Goal: Information Seeking & Learning: Learn about a topic

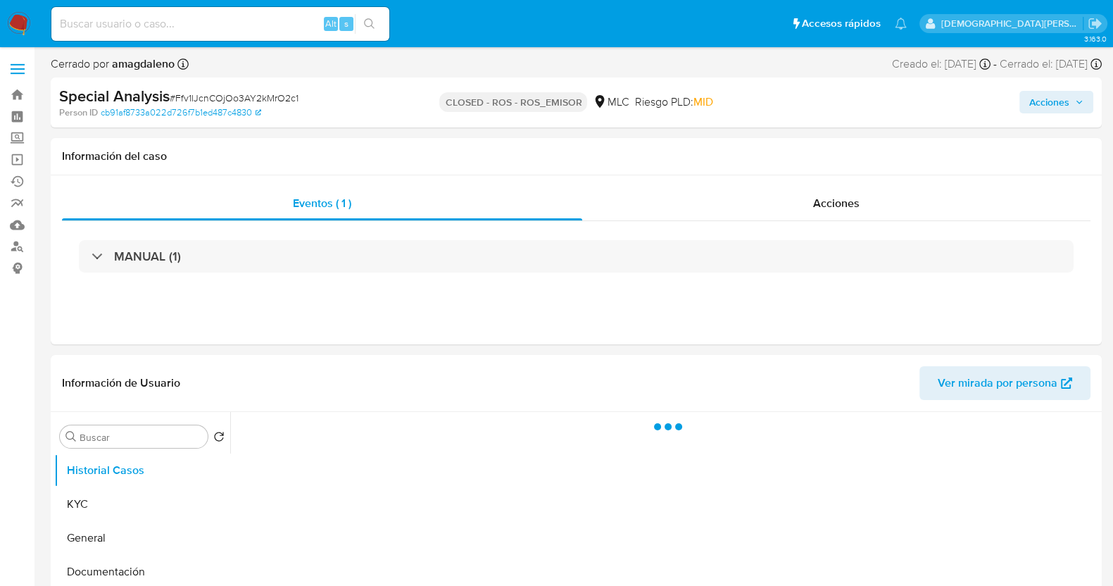
select select "10"
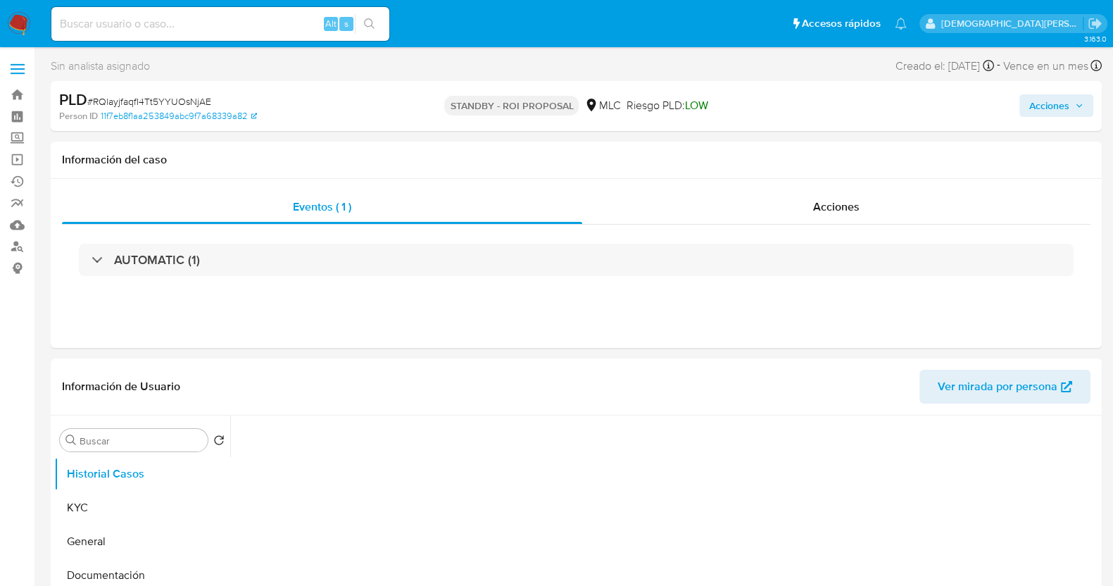
select select "10"
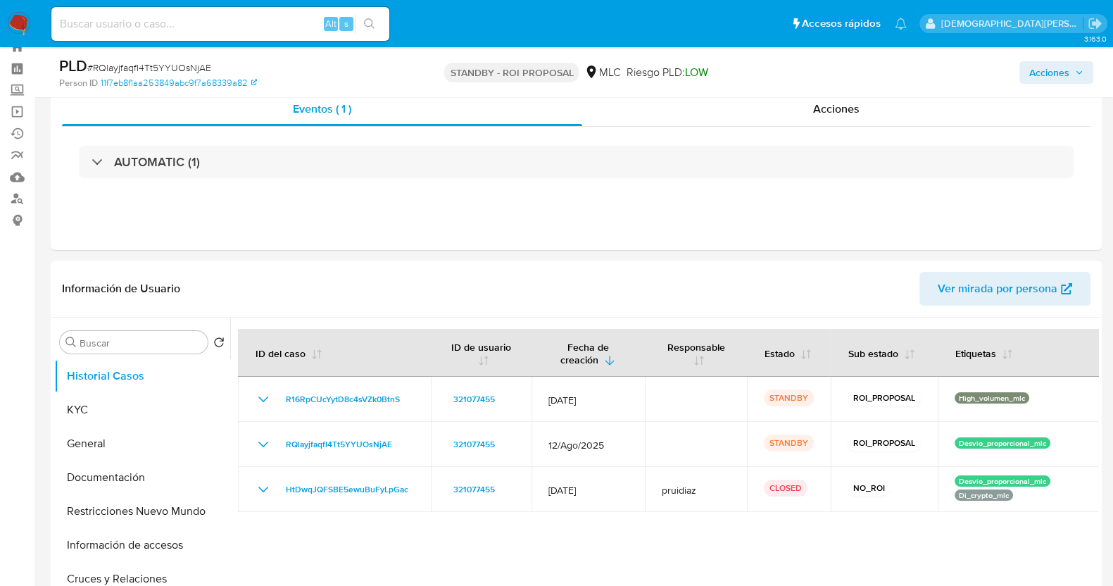
scroll to position [87, 0]
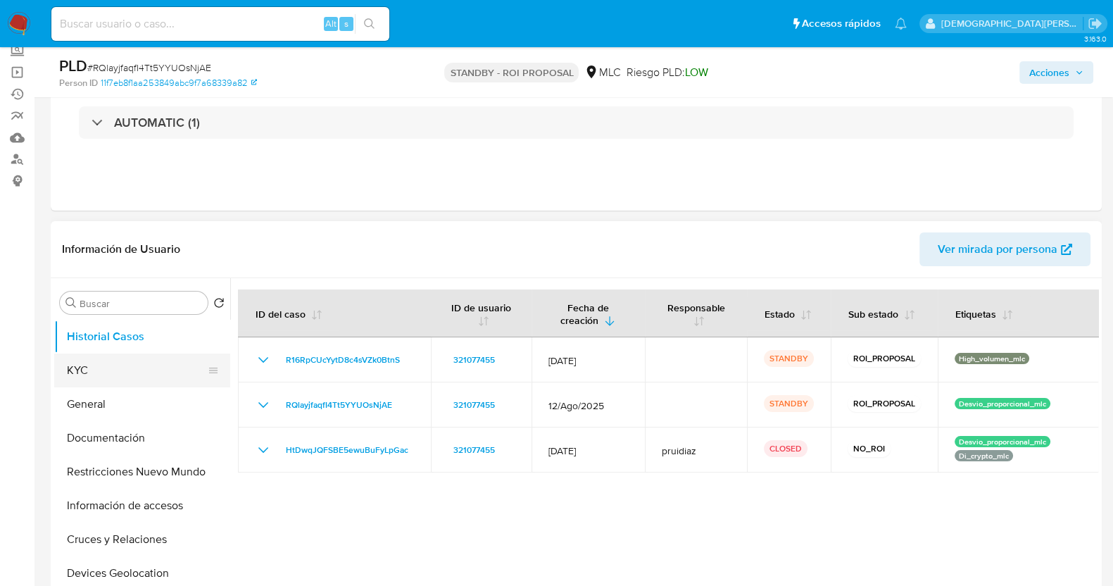
click at [130, 360] on button "KYC" at bounding box center [136, 370] width 165 height 34
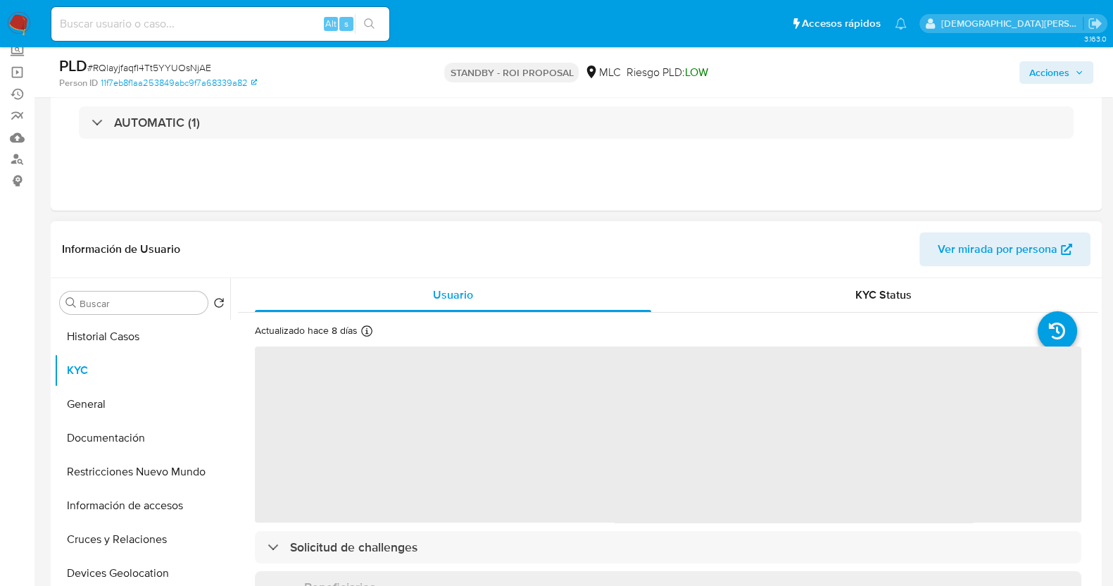
scroll to position [175, 0]
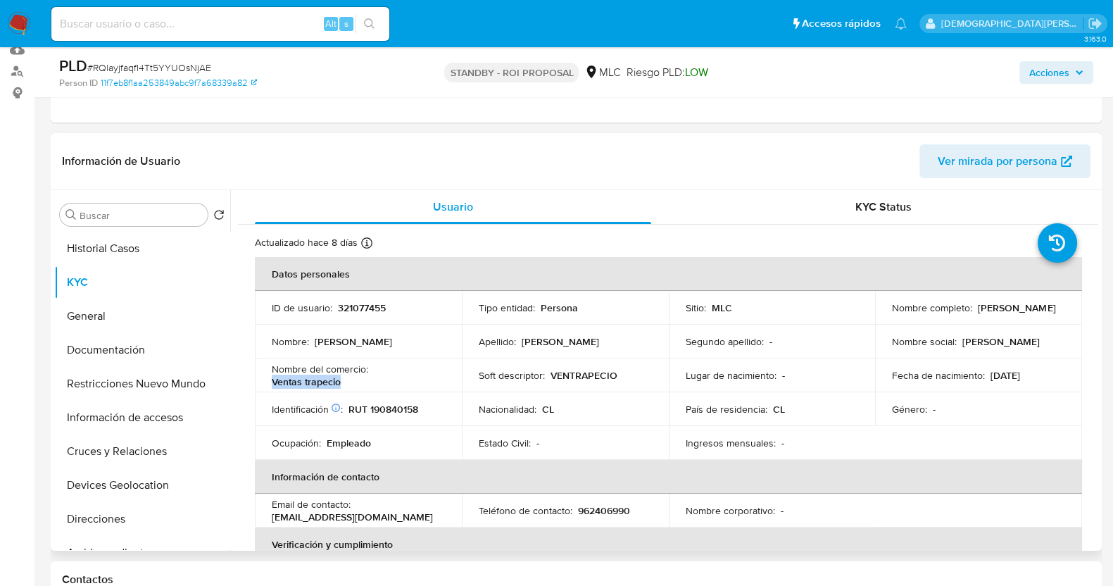
drag, startPoint x: 339, startPoint y: 380, endPoint x: 271, endPoint y: 381, distance: 67.6
click at [272, 381] on p "Ventas trapecio" at bounding box center [306, 381] width 69 height 13
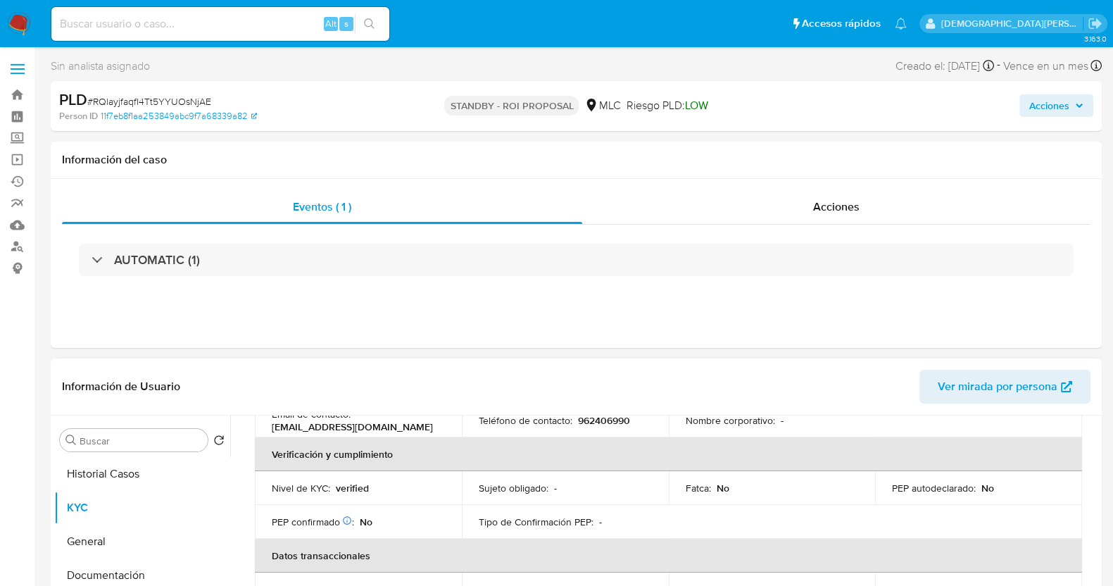
scroll to position [264, 0]
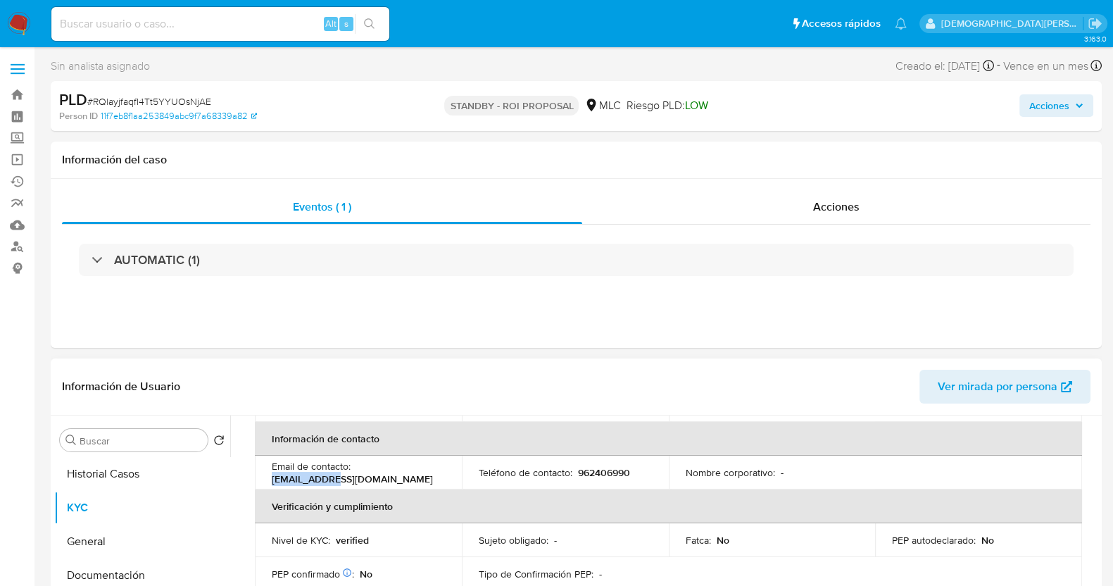
drag, startPoint x: 420, startPoint y: 473, endPoint x: 355, endPoint y: 469, distance: 64.8
click at [355, 469] on div "Email de contacto : jsmeby@uc.cl" at bounding box center [358, 472] width 173 height 25
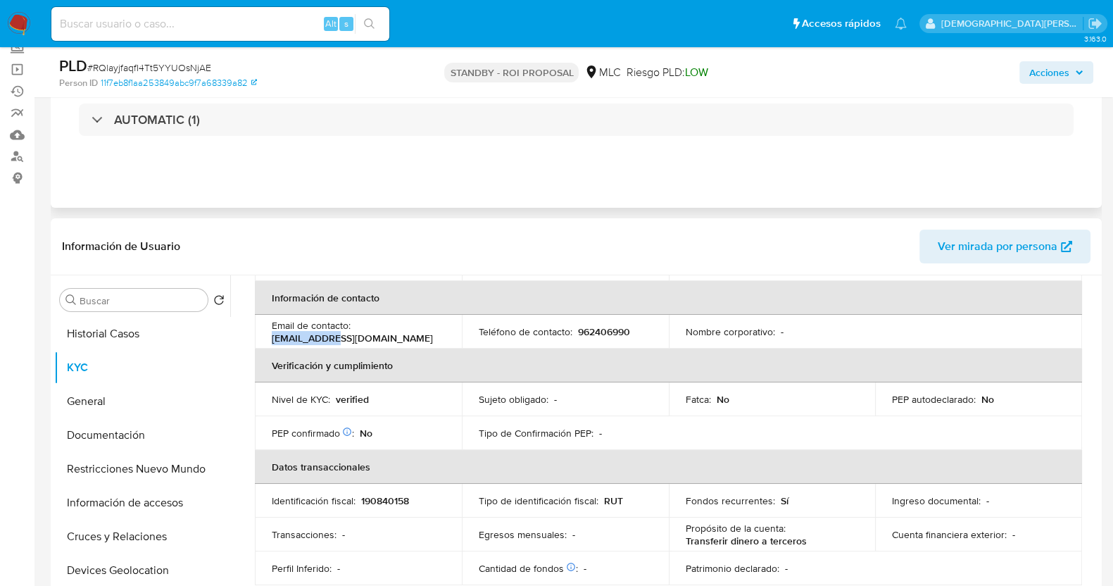
scroll to position [175, 0]
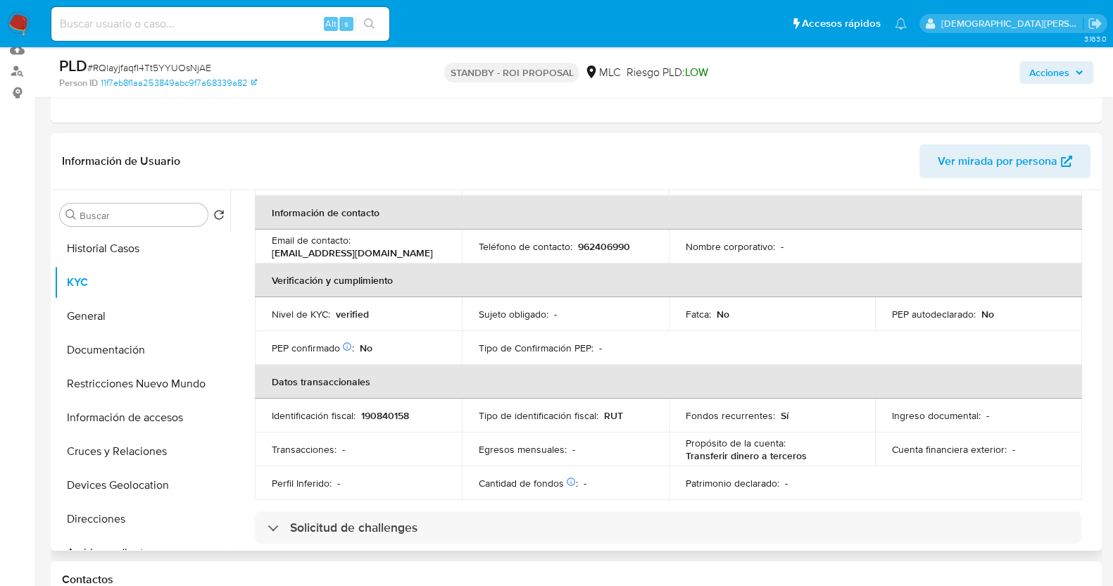
click at [386, 414] on p "190840158" at bounding box center [385, 415] width 48 height 13
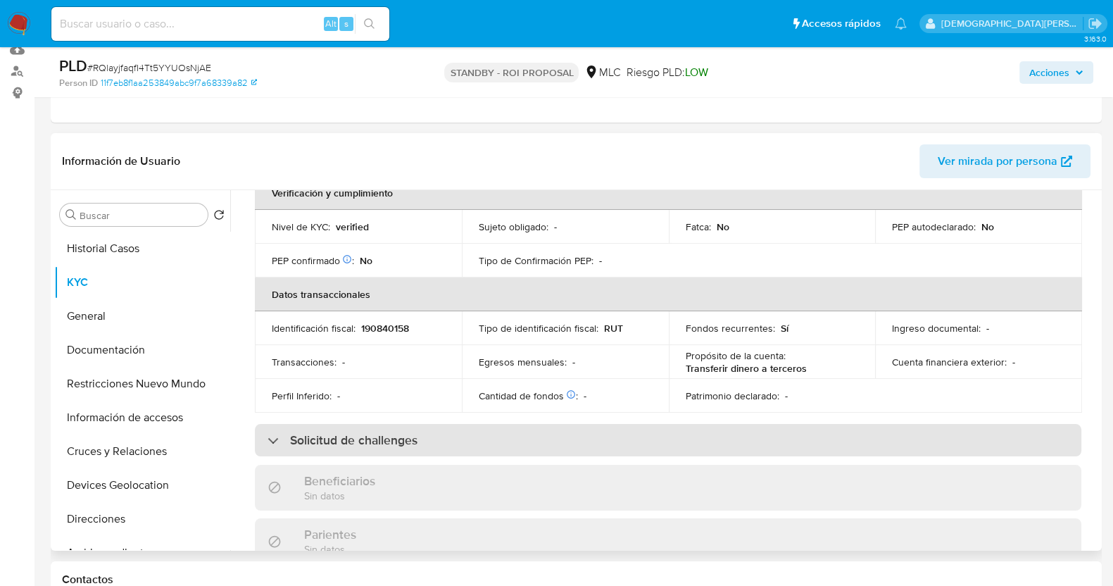
click at [274, 434] on div "Solicitud de challenges" at bounding box center [342, 439] width 150 height 15
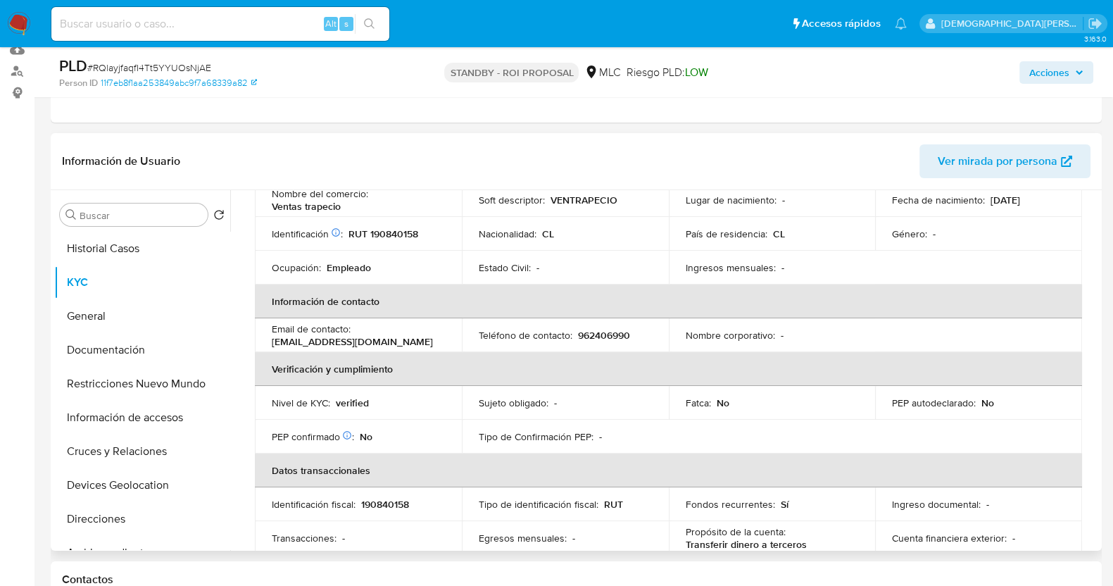
scroll to position [0, 0]
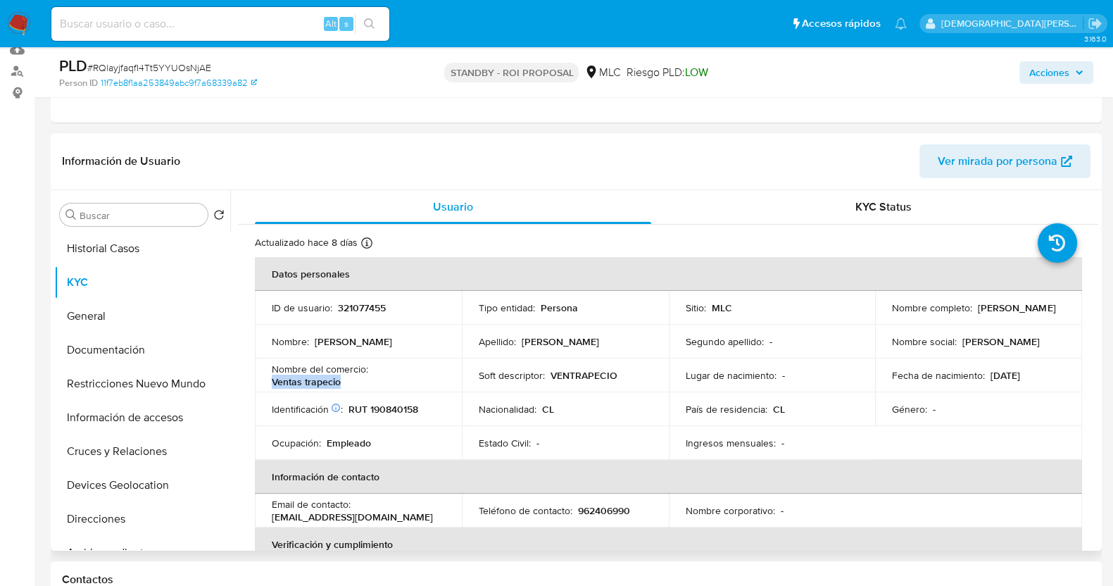
drag, startPoint x: 344, startPoint y: 381, endPoint x: 267, endPoint y: 385, distance: 76.8
click at [267, 385] on td "Nombre del comercio : Ventas trapecio" at bounding box center [358, 375] width 207 height 34
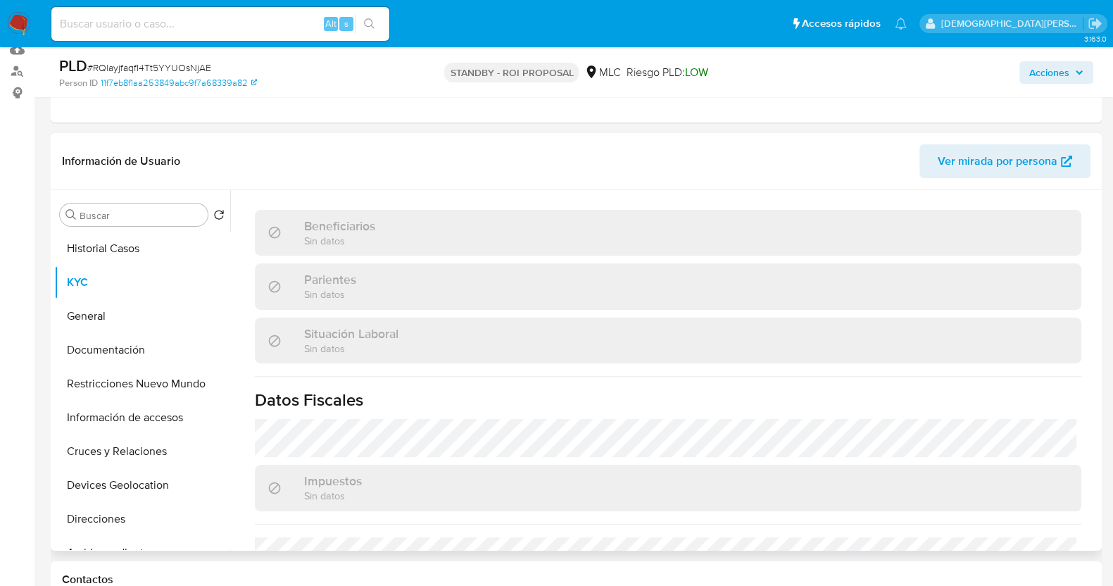
scroll to position [887, 0]
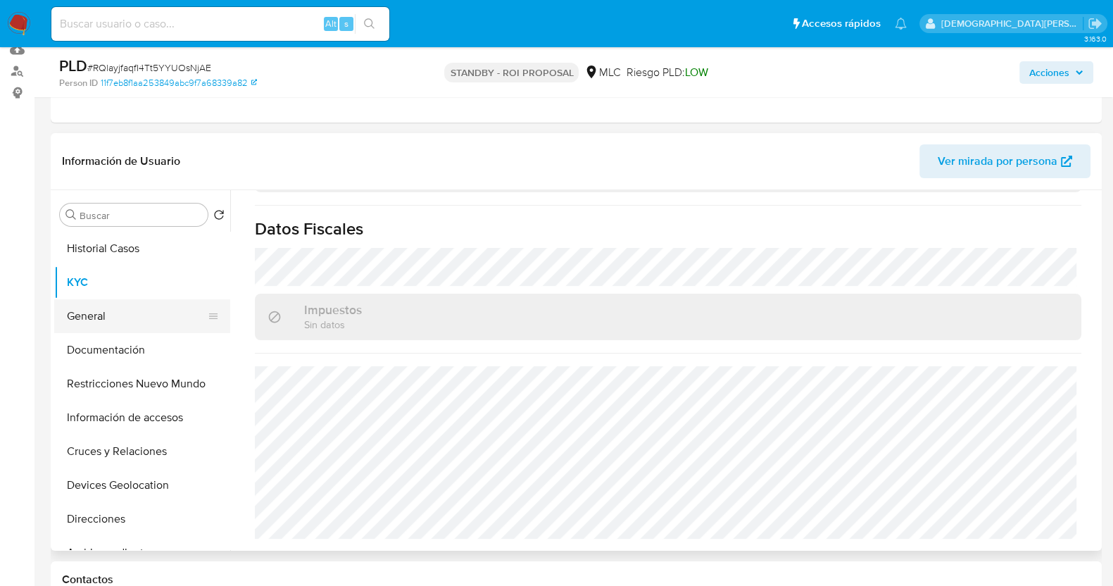
click at [106, 311] on button "General" at bounding box center [136, 316] width 165 height 34
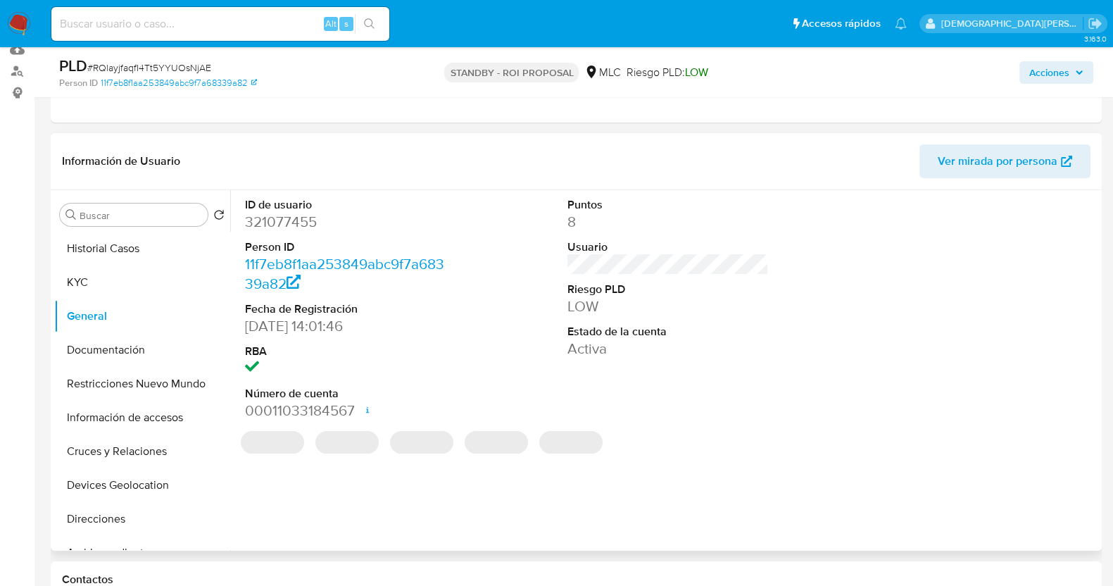
click at [268, 221] on dd "321077455" at bounding box center [345, 222] width 201 height 20
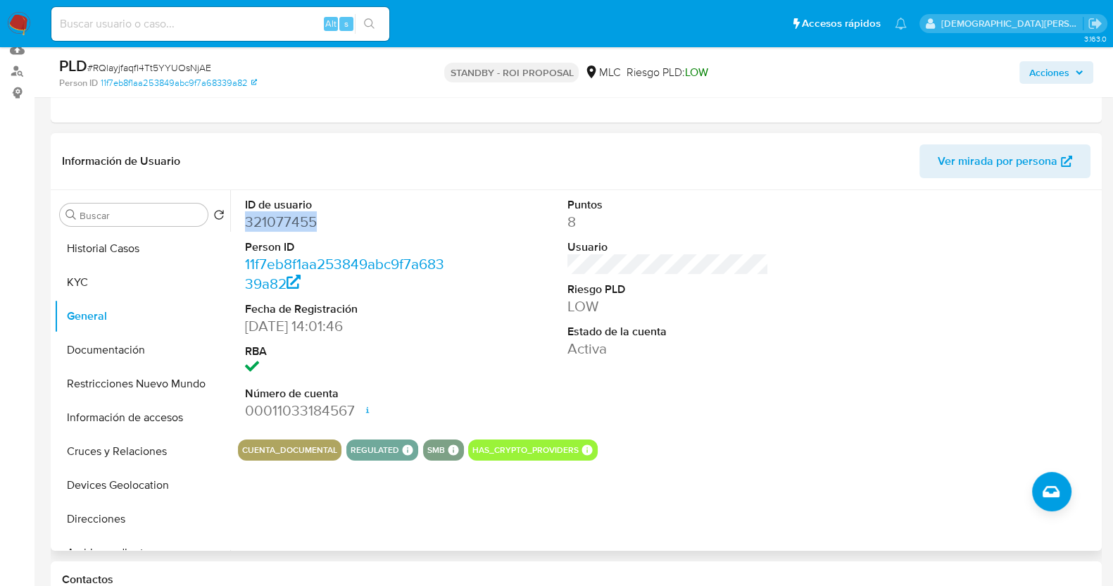
copy dd "321077455"
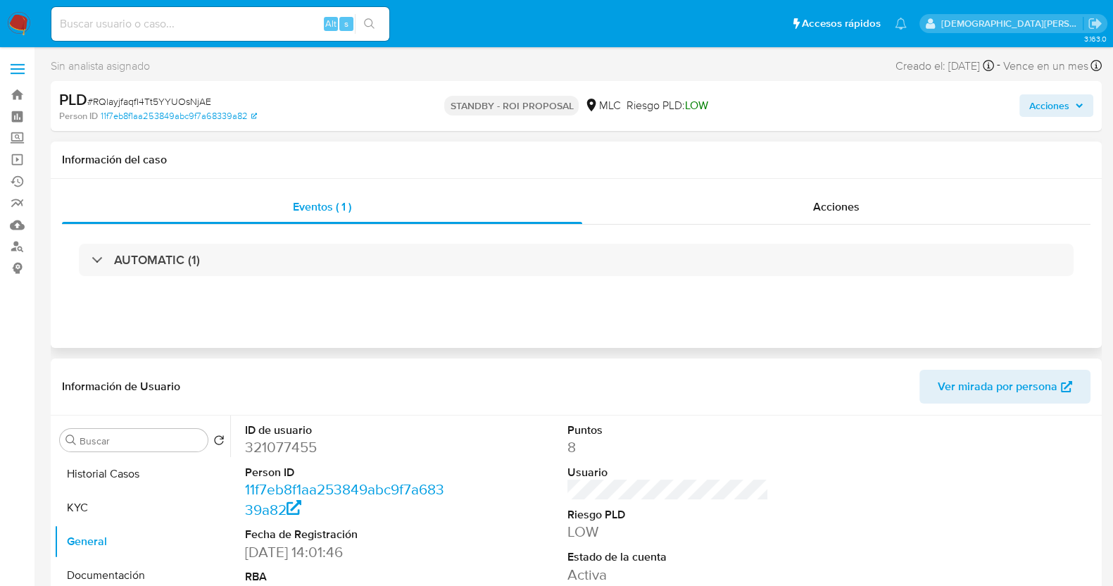
click at [823, 185] on div "Eventos ( 1 ) Acciones AUTOMATIC (1)" at bounding box center [576, 263] width 1051 height 169
click at [105, 481] on button "Historial Casos" at bounding box center [136, 474] width 165 height 34
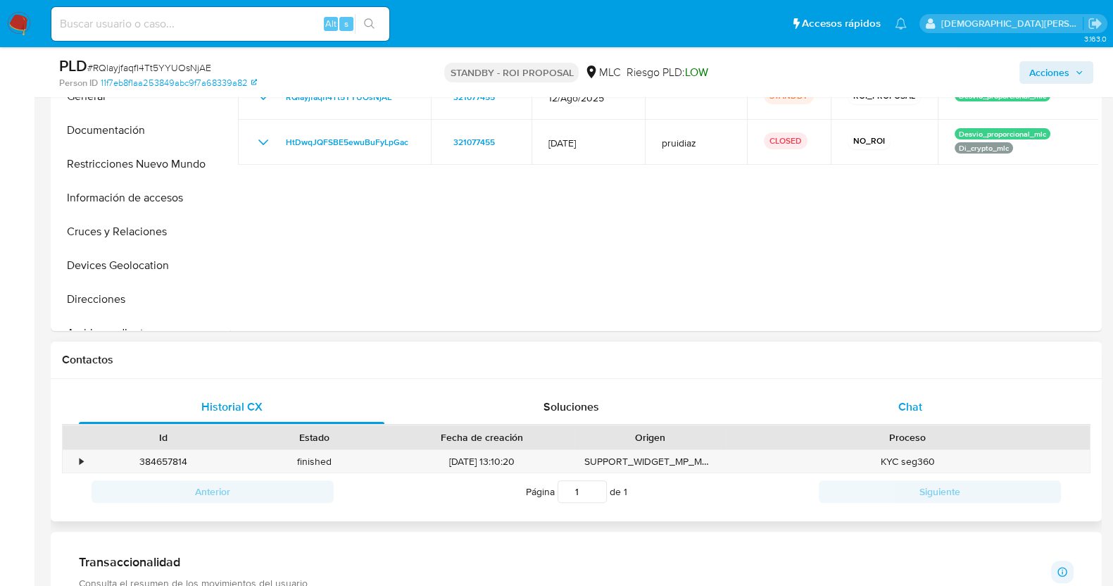
scroll to position [440, 0]
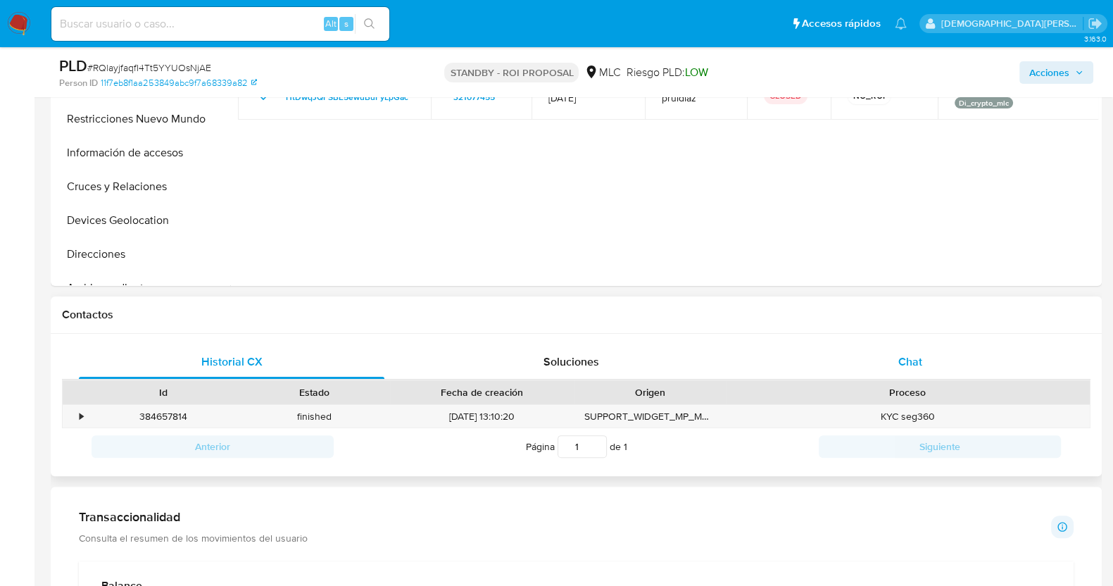
click at [906, 373] on div "Chat" at bounding box center [909, 362] width 305 height 34
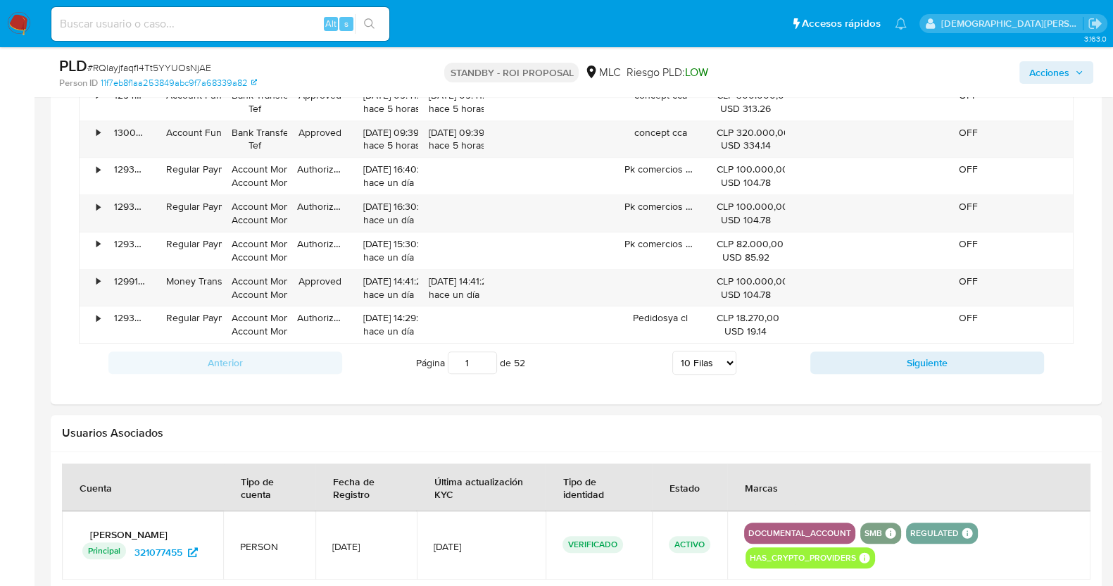
scroll to position [1702, 0]
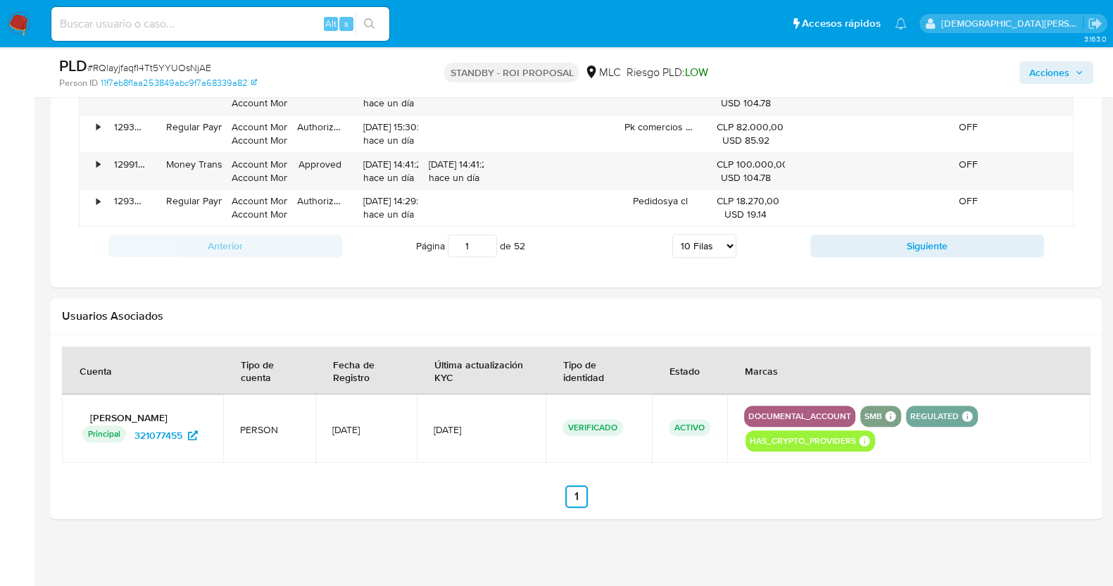
drag, startPoint x: 87, startPoint y: 414, endPoint x: 196, endPoint y: 416, distance: 109.1
click at [196, 416] on p "[PERSON_NAME]" at bounding box center [142, 417] width 127 height 13
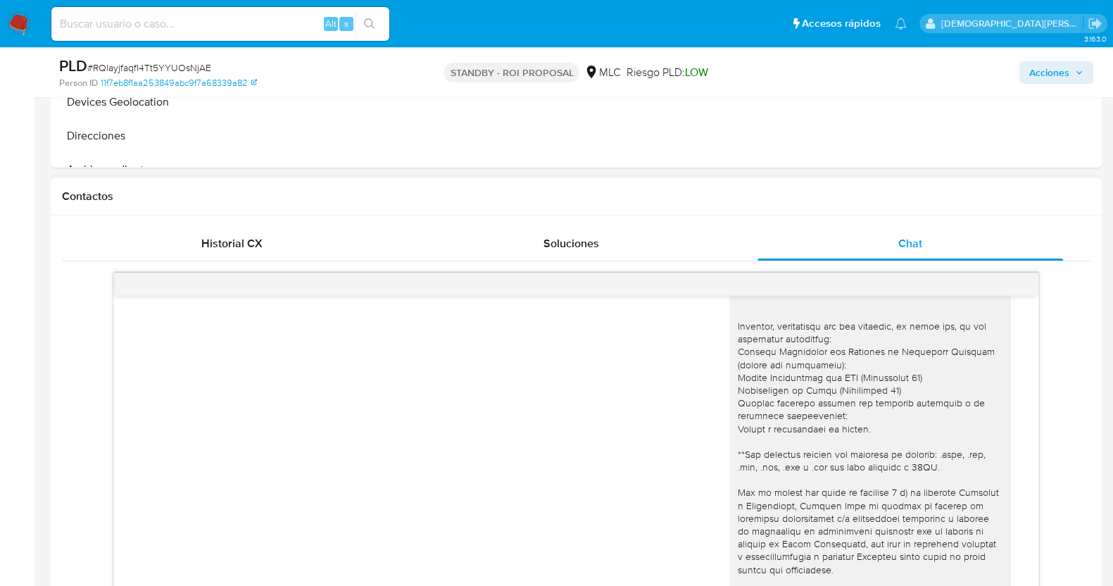
scroll to position [77, 0]
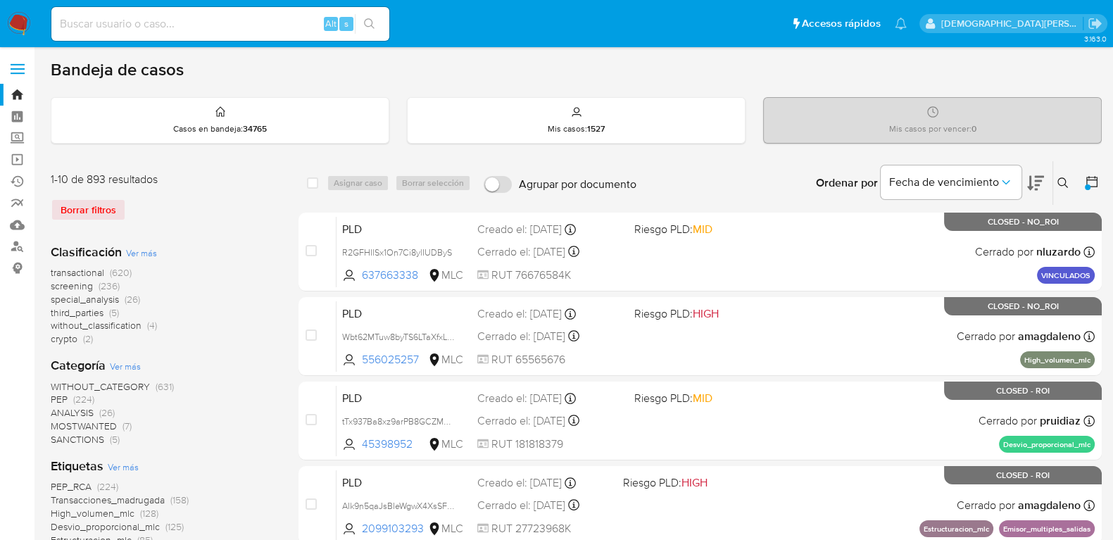
click at [1089, 175] on icon at bounding box center [1092, 182] width 14 height 14
click at [1092, 182] on icon at bounding box center [1092, 182] width 14 height 14
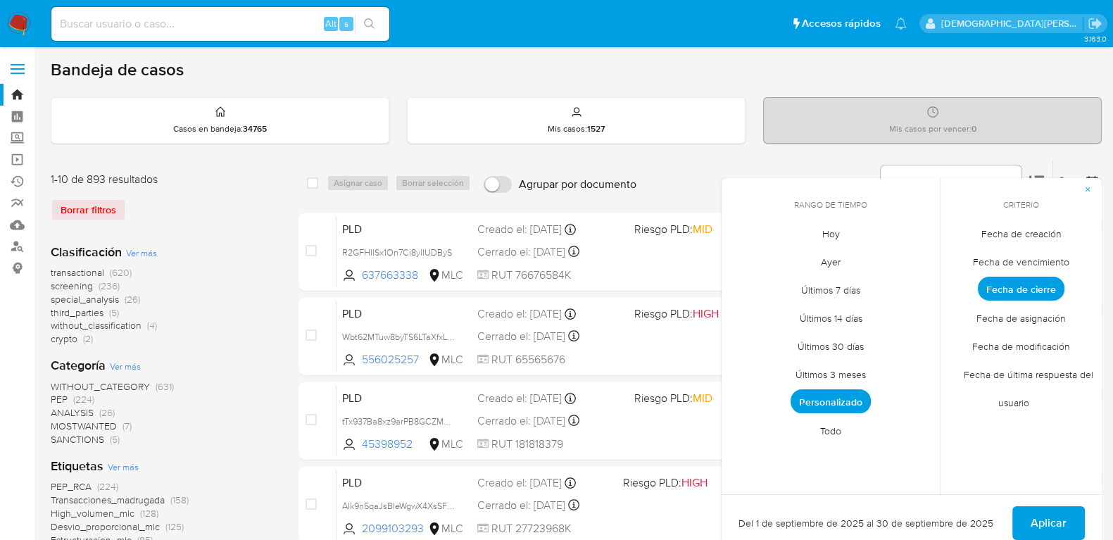
click at [1027, 374] on span "Fecha de última respuesta del usuario" at bounding box center [1021, 388] width 144 height 57
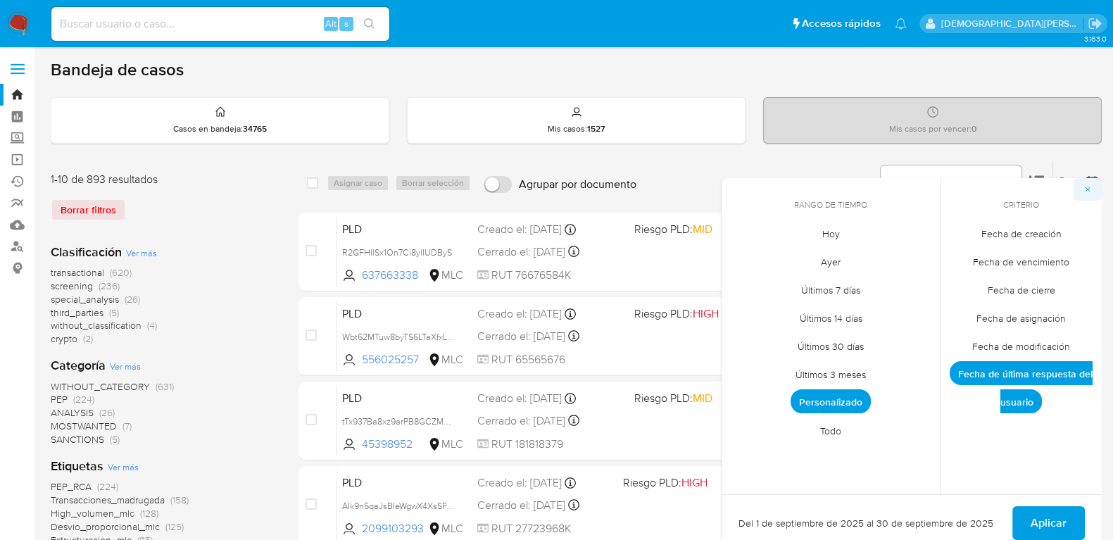
click at [1091, 190] on icon "button" at bounding box center [1087, 189] width 8 height 8
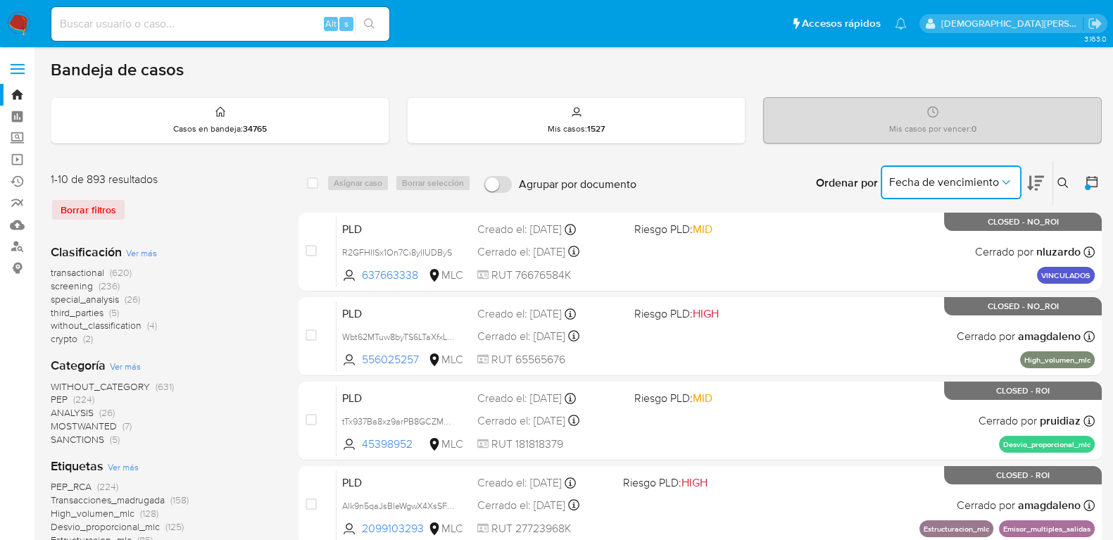
click at [999, 186] on icon "Ordenar por" at bounding box center [1006, 182] width 14 height 14
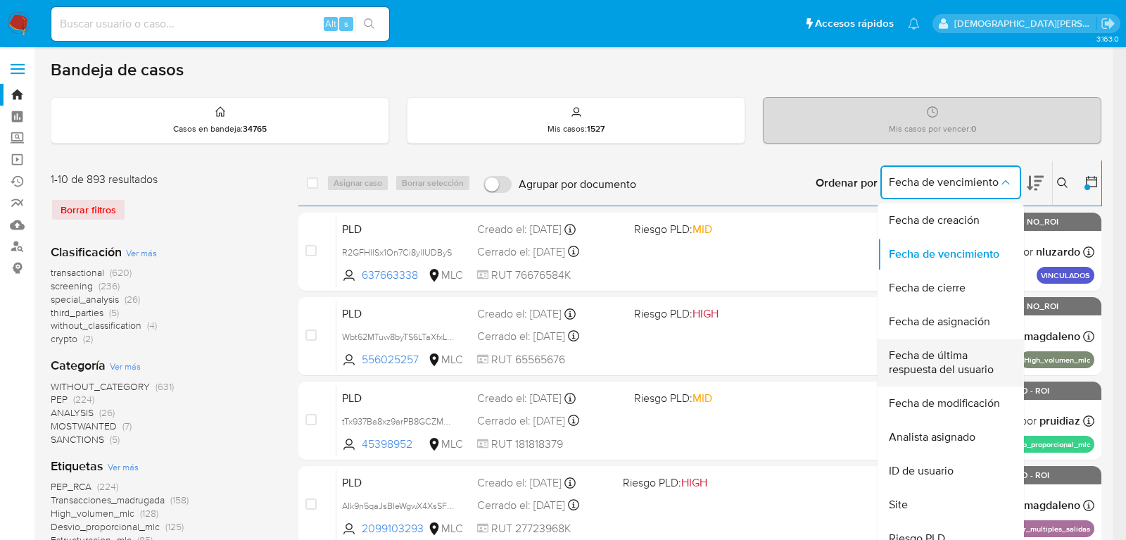
click at [943, 374] on span "Fecha de última respuesta del usuario" at bounding box center [946, 362] width 115 height 28
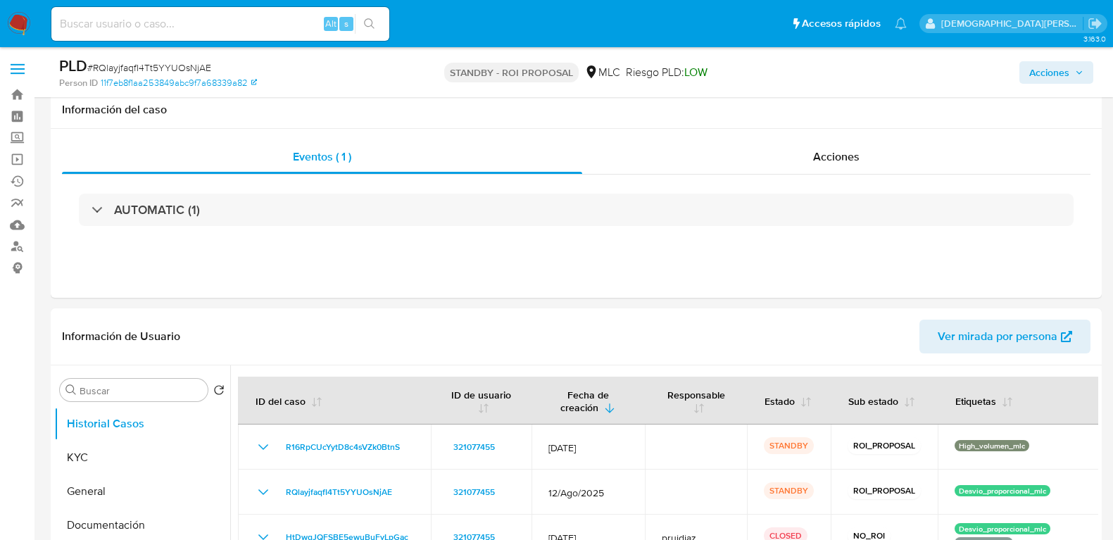
select select "10"
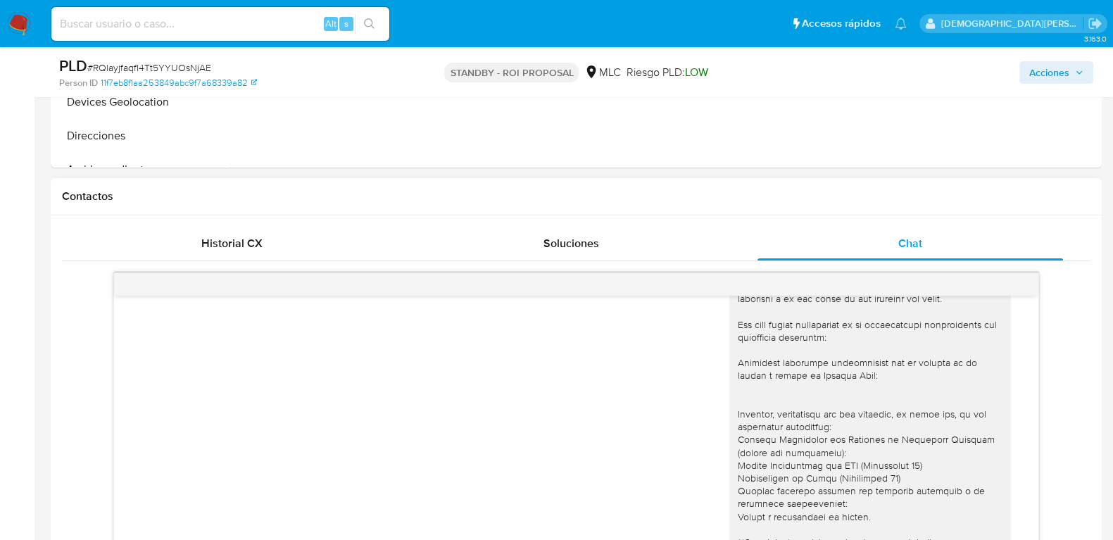
scroll to position [646, 0]
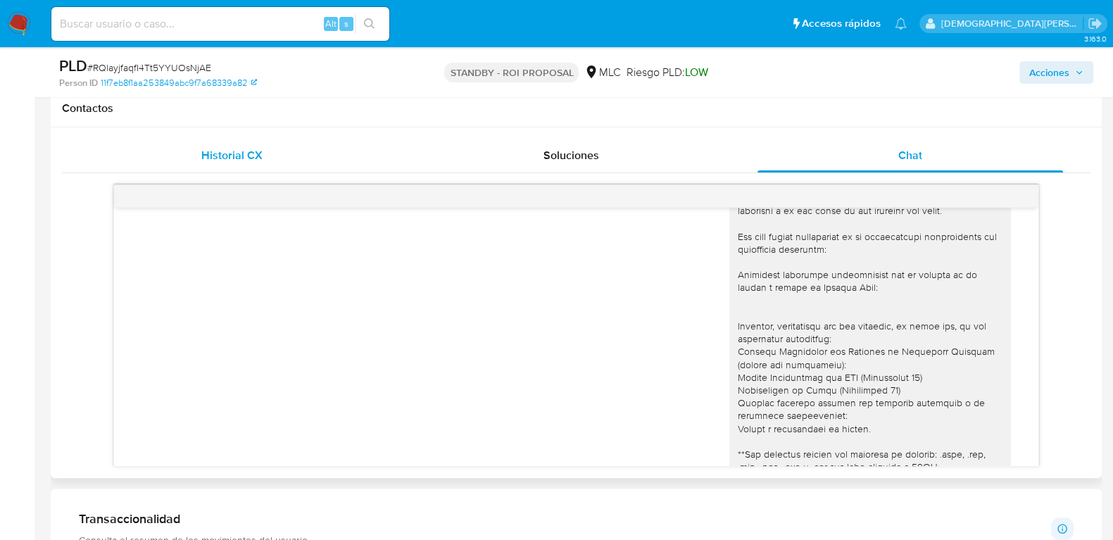
click at [311, 164] on div "Historial CX" at bounding box center [231, 156] width 305 height 34
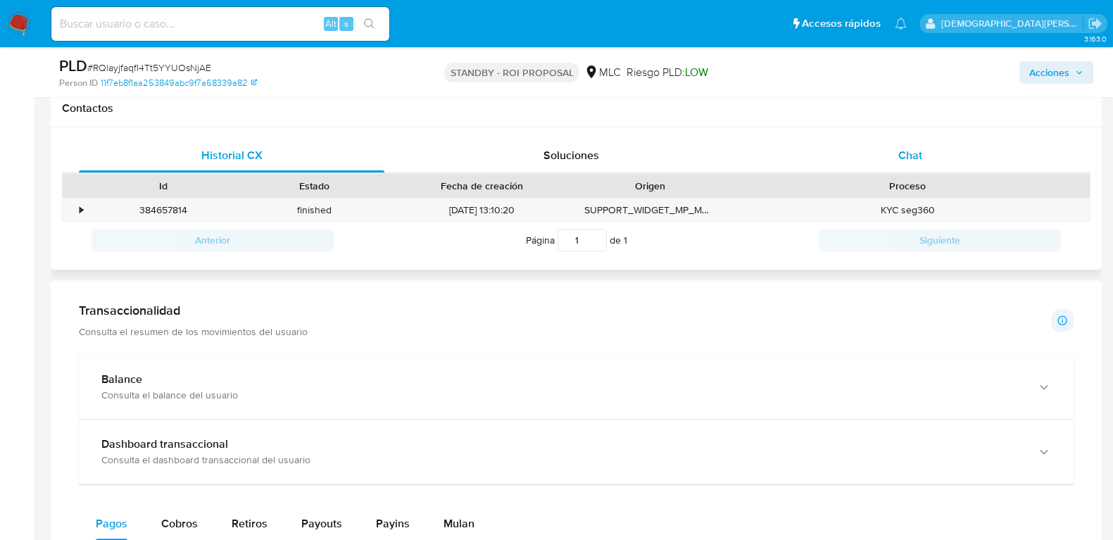
click at [846, 160] on div "Chat" at bounding box center [909, 156] width 305 height 34
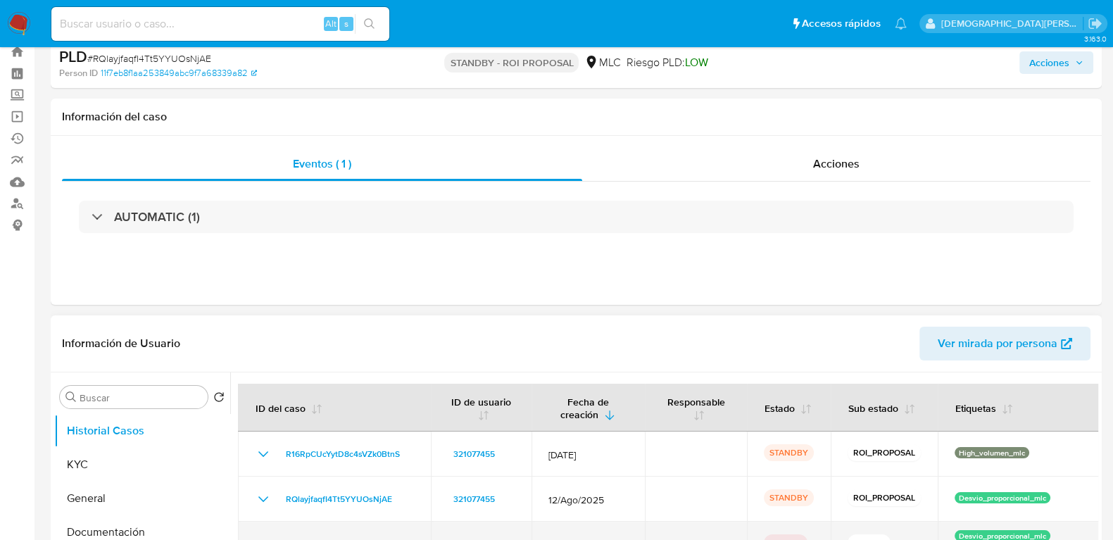
scroll to position [206, 0]
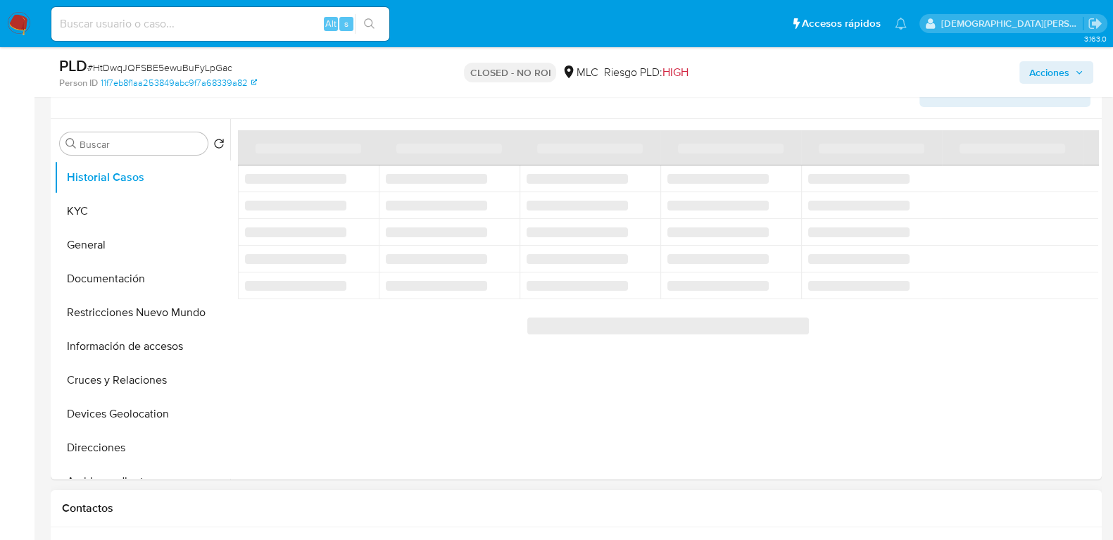
select select "10"
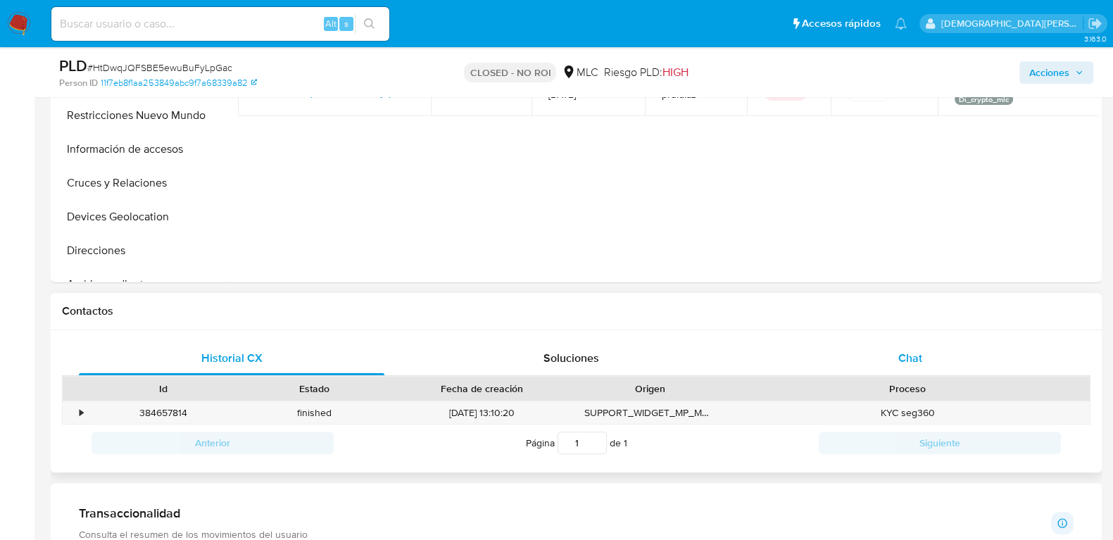
click at [857, 358] on div "Chat" at bounding box center [909, 358] width 305 height 34
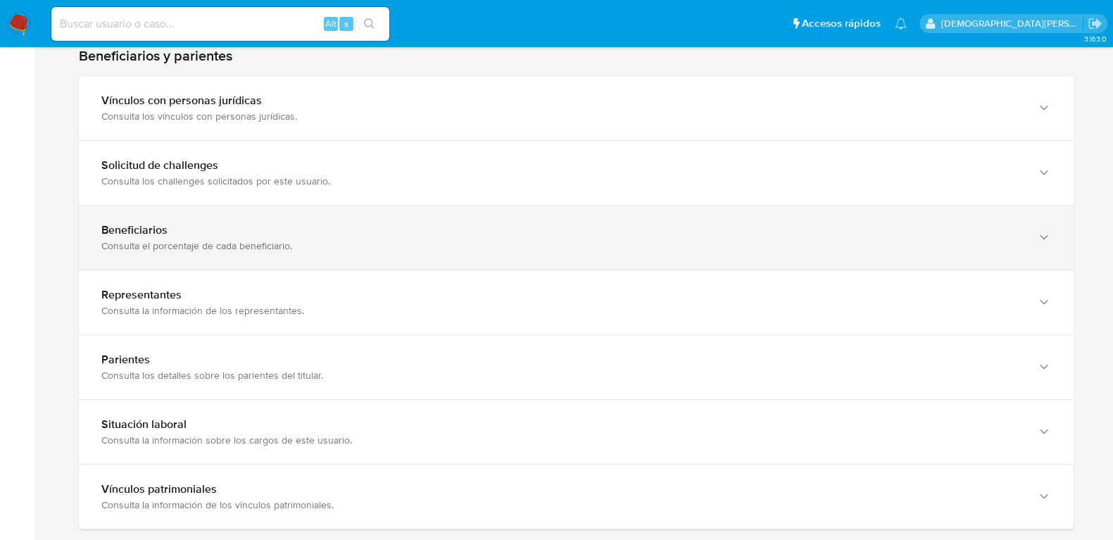
scroll to position [968, 0]
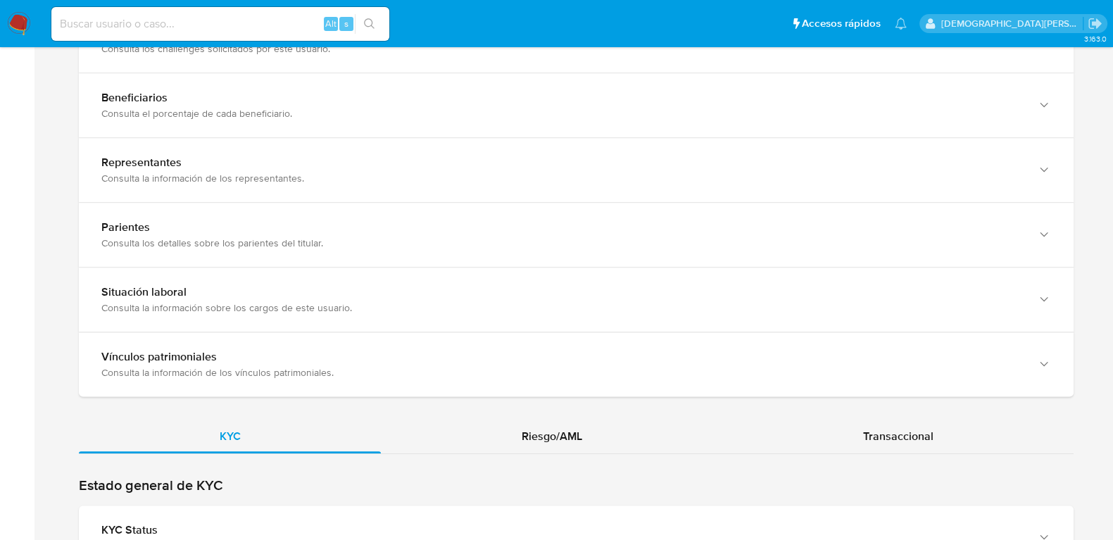
drag, startPoint x: 531, startPoint y: 424, endPoint x: 532, endPoint y: 413, distance: 10.6
click at [532, 424] on div "Riesgo/AML" at bounding box center [551, 436] width 341 height 34
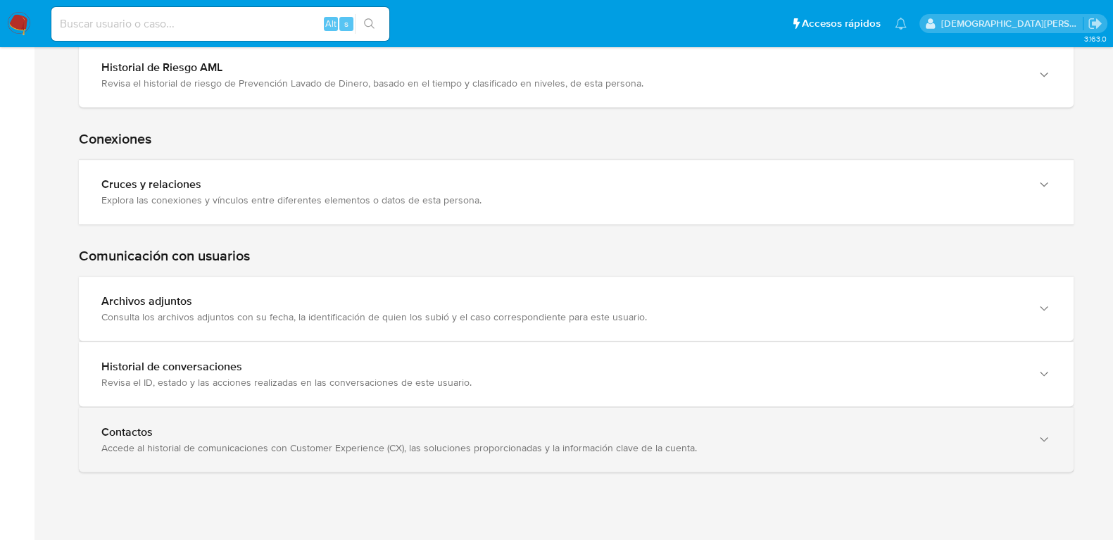
scroll to position [1914, 0]
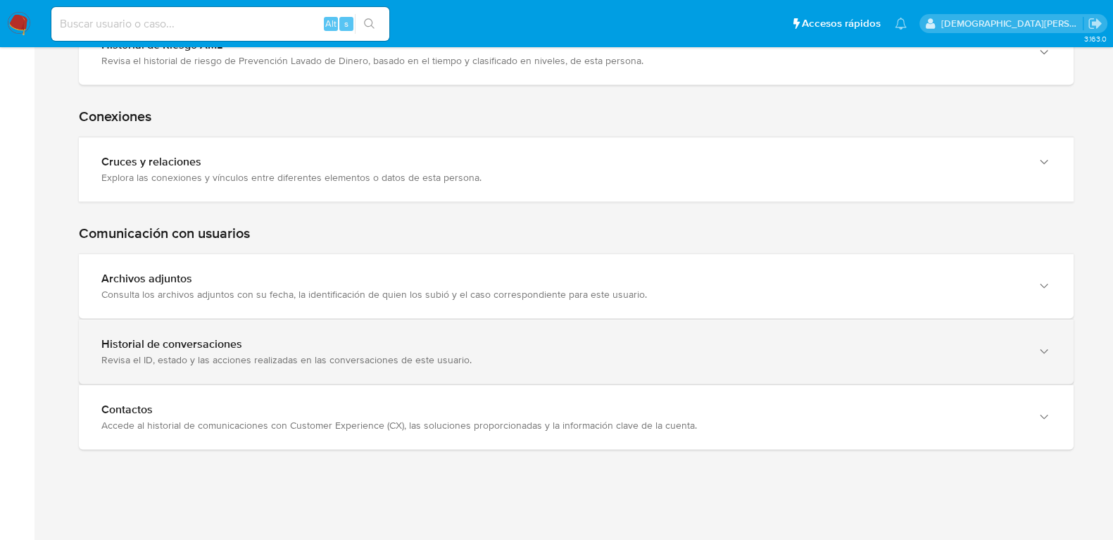
click at [244, 356] on div "Revisa el ID, estado y las acciones realizadas en las conversaciones de este us…" at bounding box center [561, 359] width 921 height 13
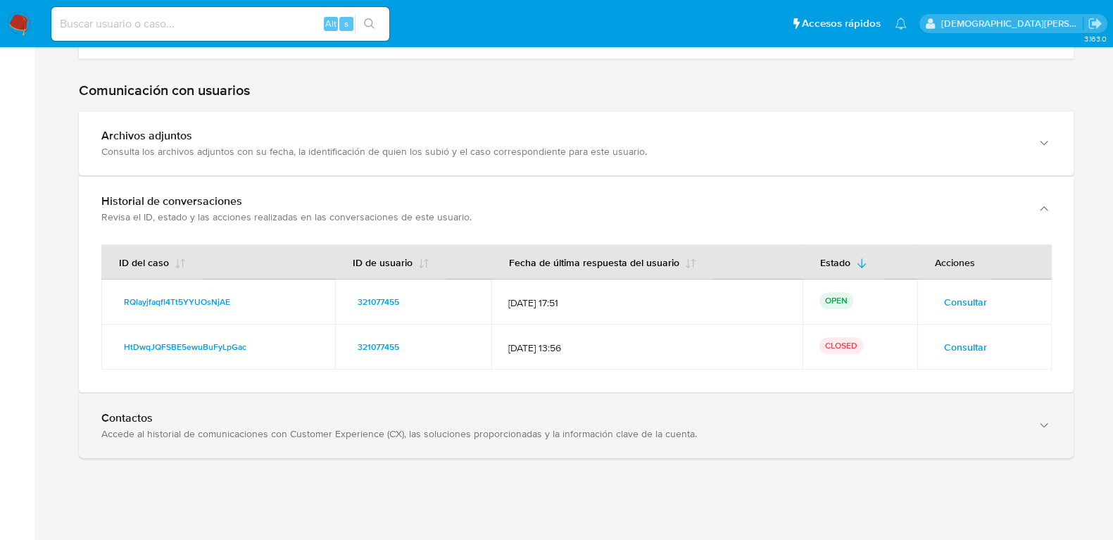
scroll to position [2064, 0]
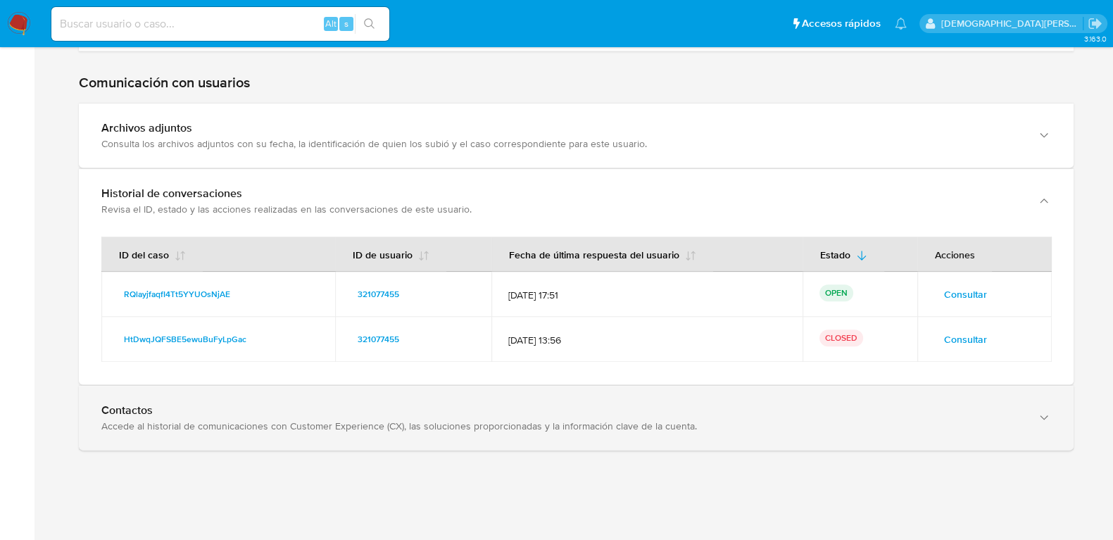
click at [326, 431] on div "Contactos Accede al historial de comunicaciones con Customer Experience (CX), l…" at bounding box center [576, 418] width 994 height 64
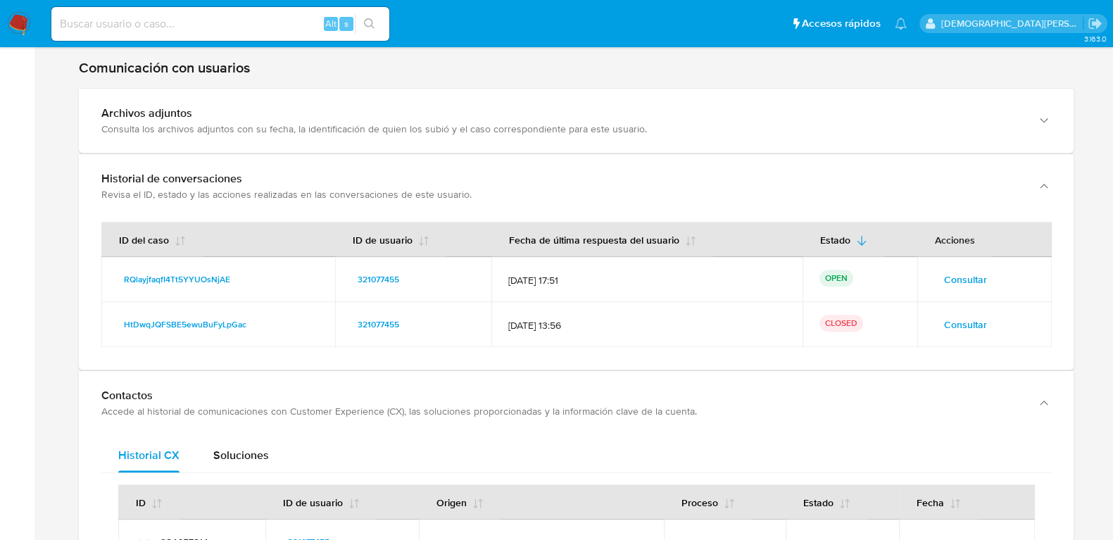
scroll to position [2052, 0]
